Goal: Information Seeking & Learning: Learn about a topic

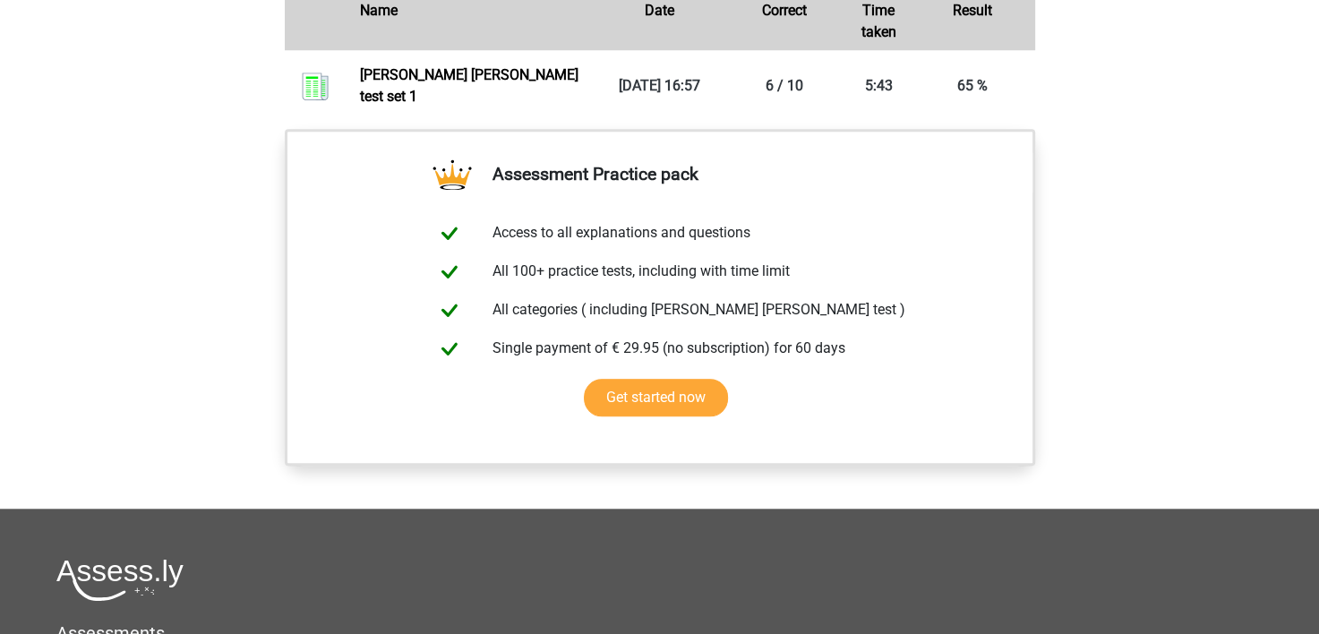
scroll to position [1343, 0]
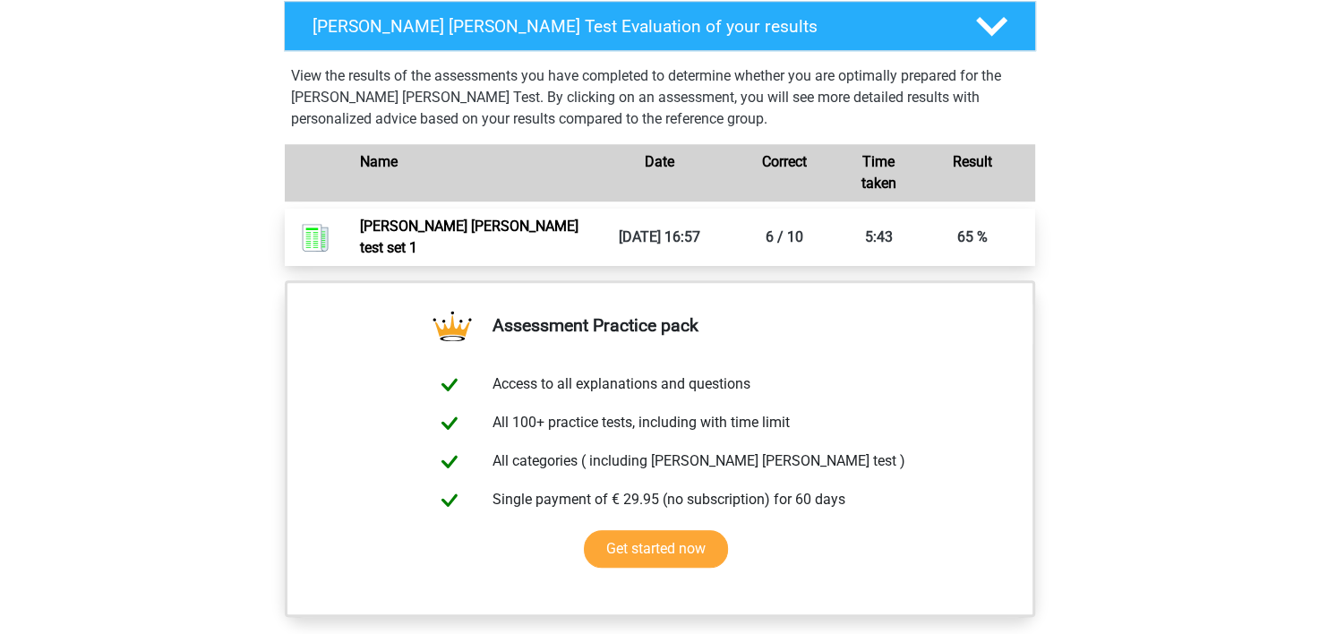
click at [404, 221] on link "Watson glaser test set 1" at bounding box center [469, 237] width 218 height 38
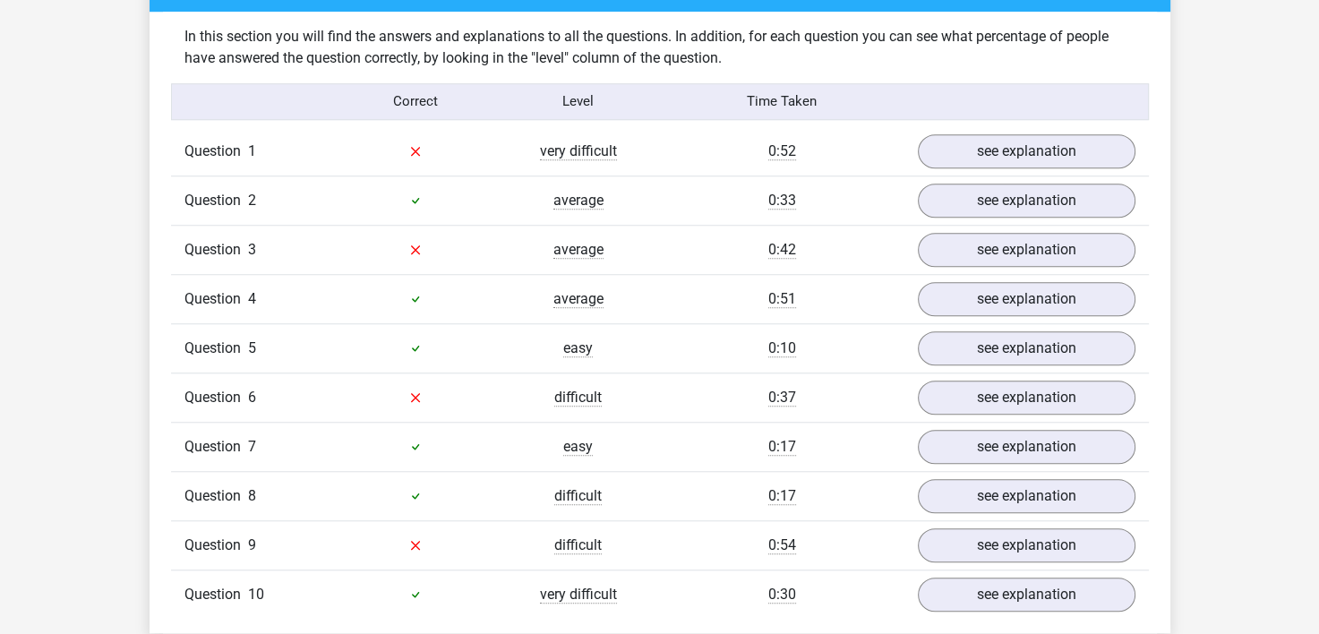
scroll to position [1432, 0]
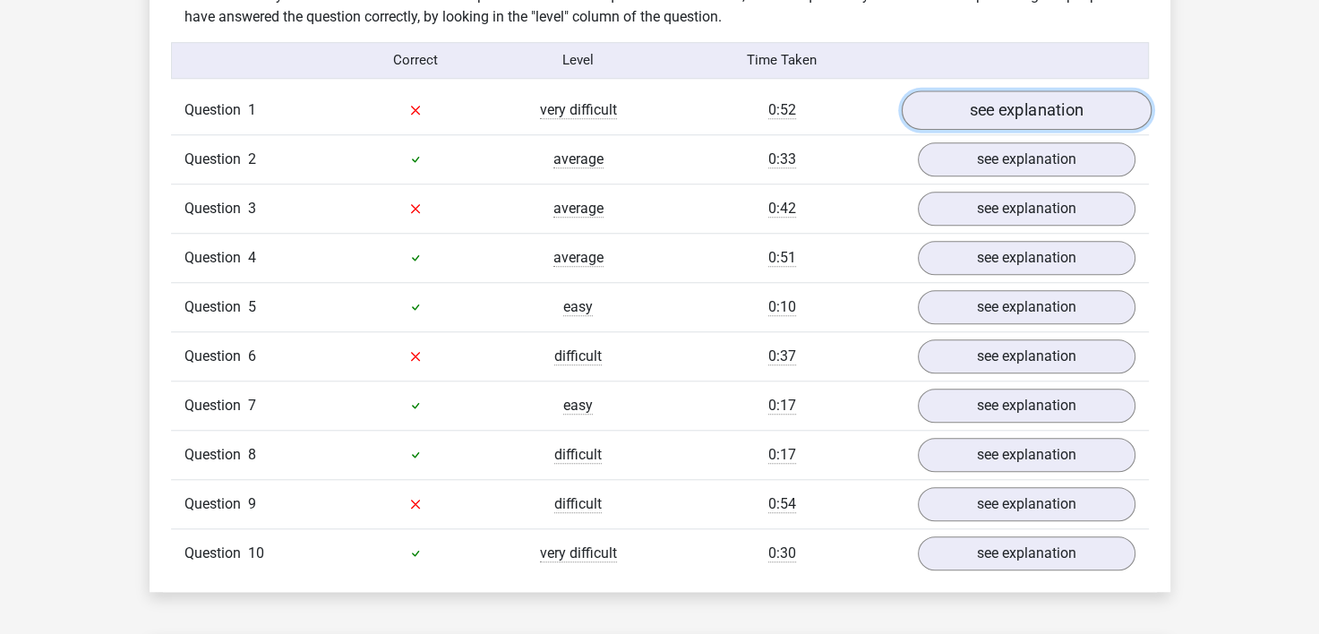
click at [1026, 91] on link "see explanation" at bounding box center [1025, 109] width 250 height 39
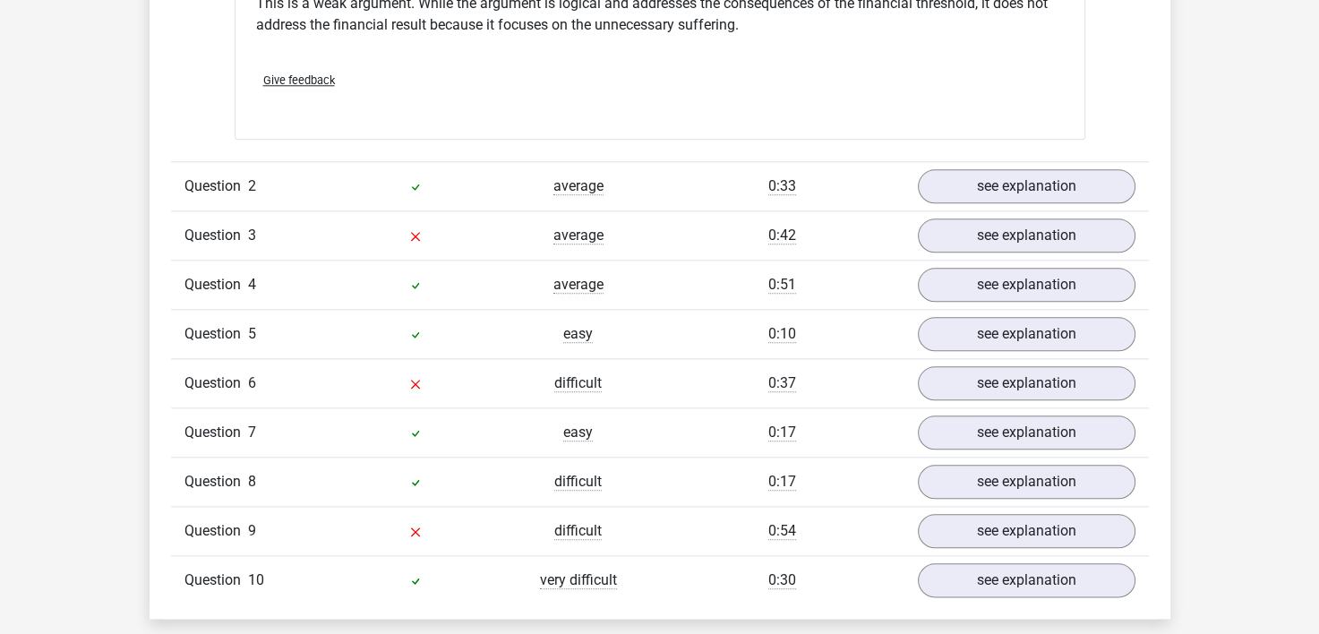
scroll to position [1969, 0]
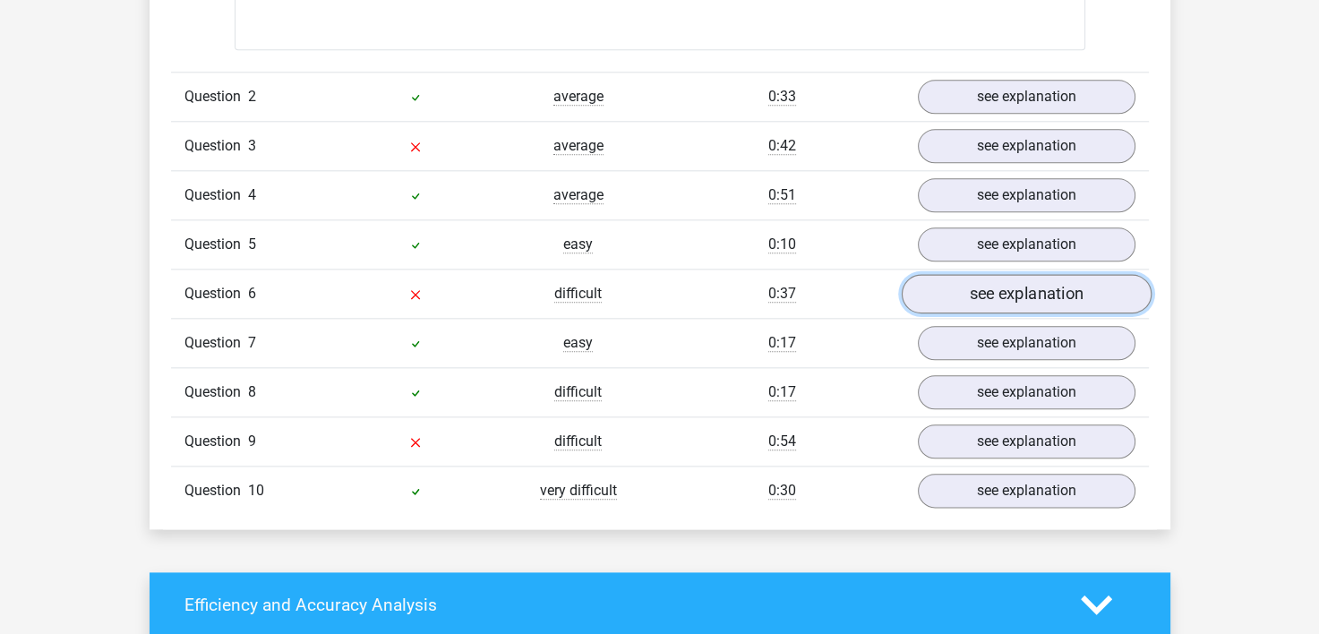
click at [969, 279] on link "see explanation" at bounding box center [1025, 293] width 250 height 39
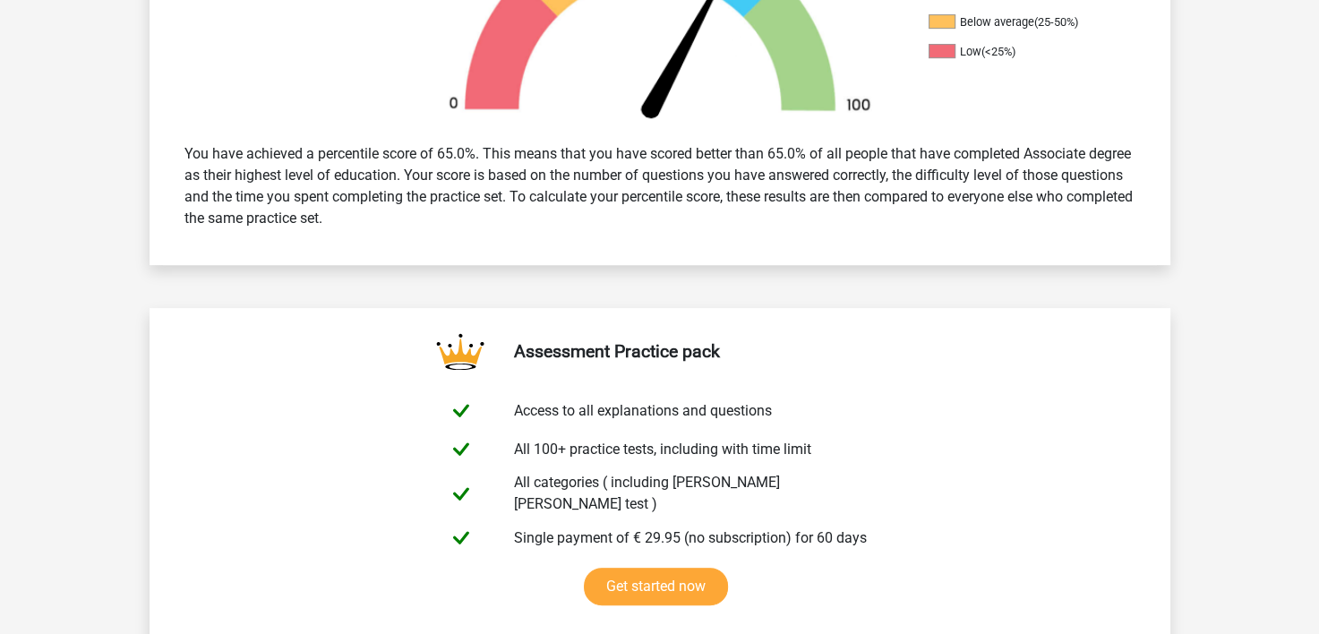
scroll to position [0, 0]
